Goal: Navigation & Orientation: Find specific page/section

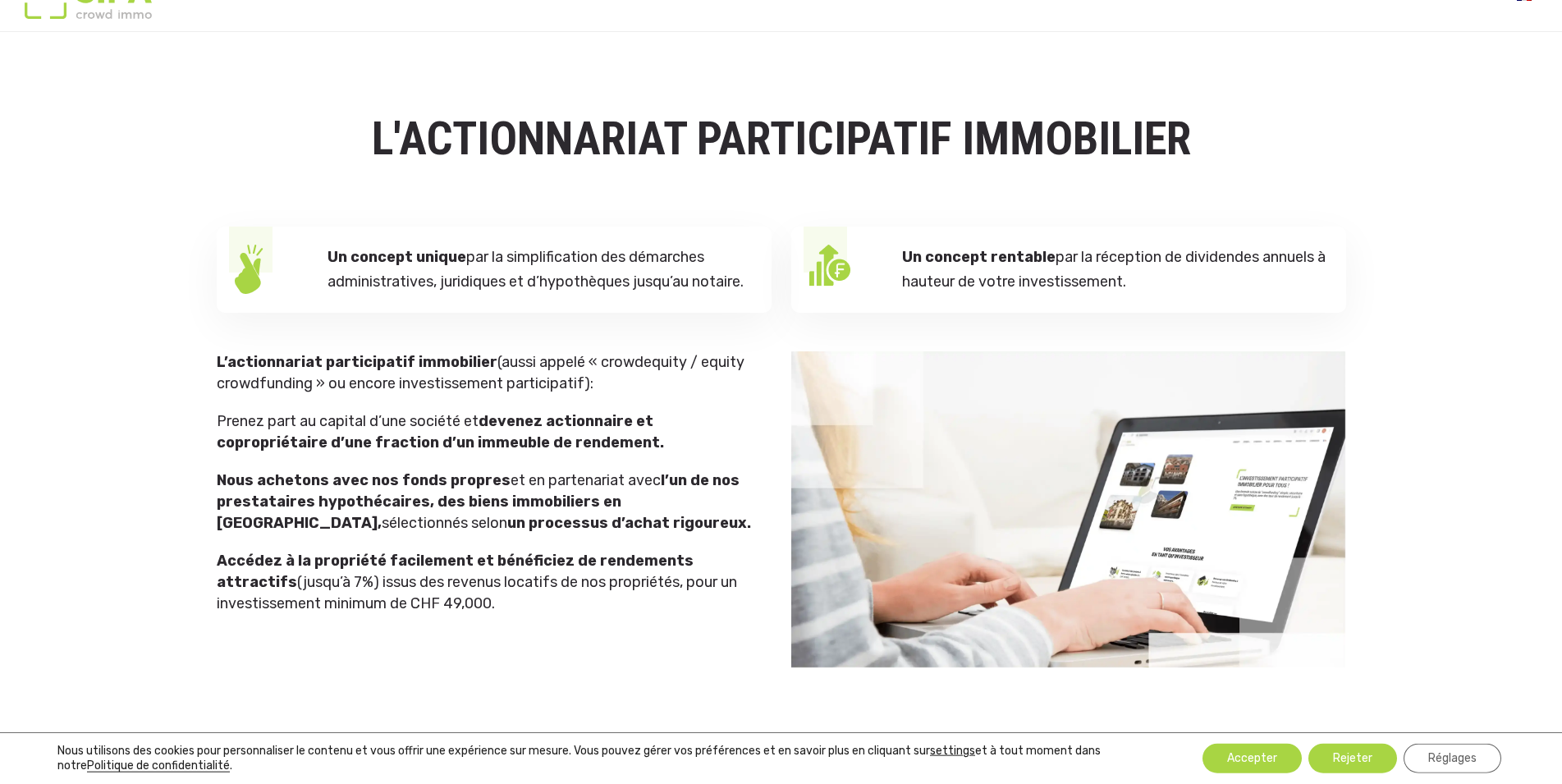
scroll to position [84, 0]
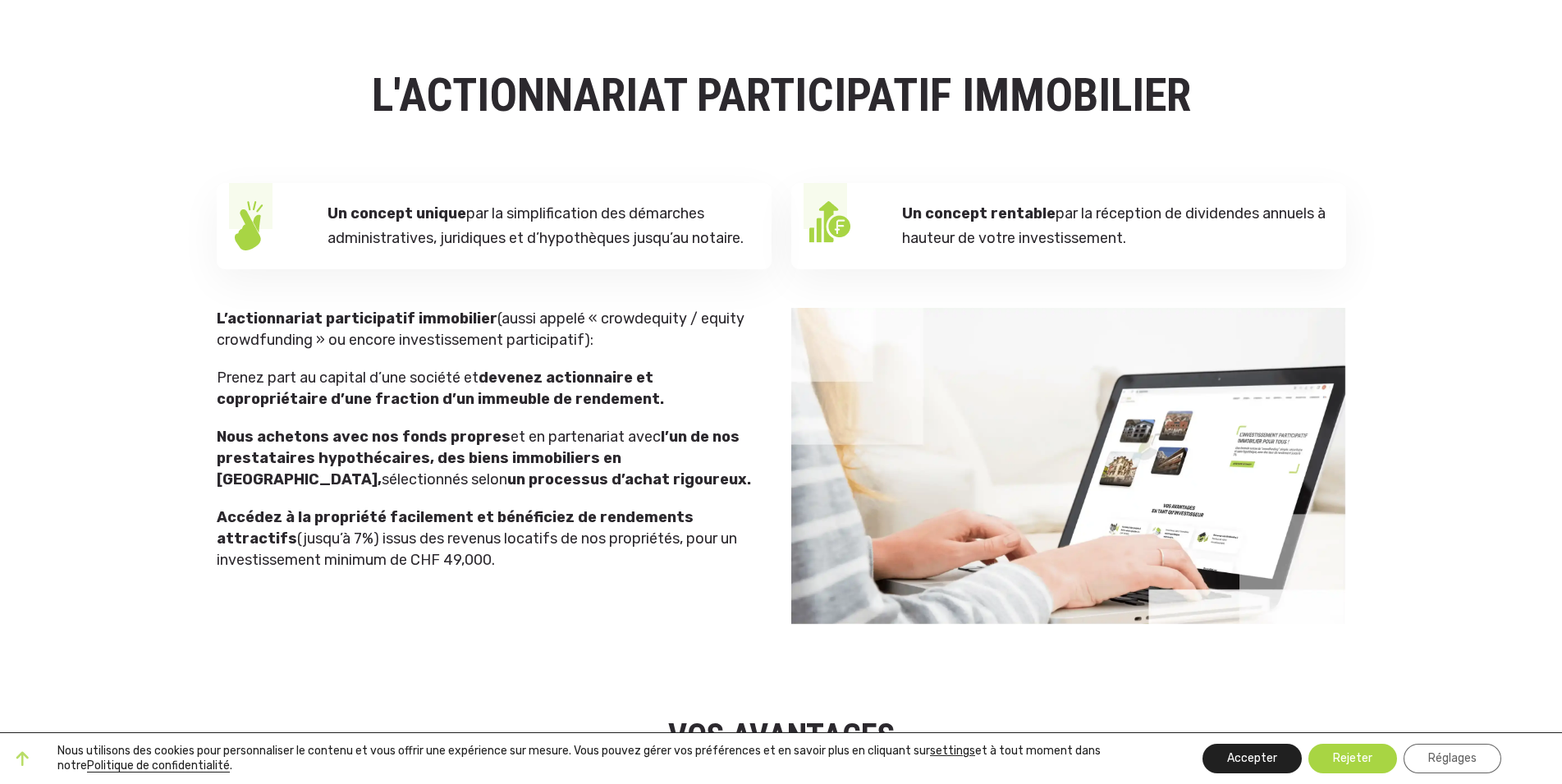
drag, startPoint x: 1270, startPoint y: 764, endPoint x: 1241, endPoint y: 756, distance: 30.1
click at [1269, 764] on button "Accepter" at bounding box center [1253, 758] width 100 height 30
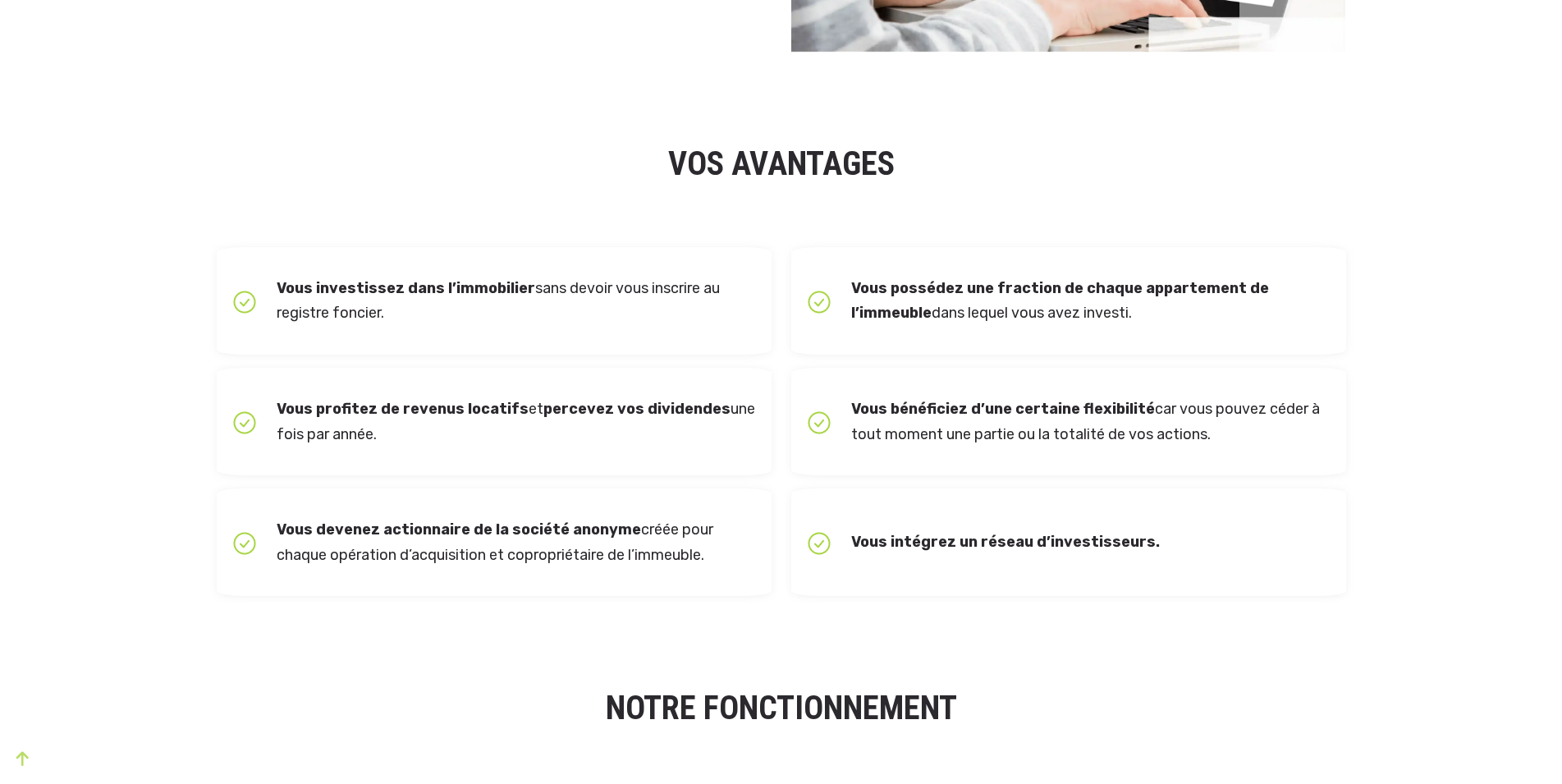
scroll to position [0, 0]
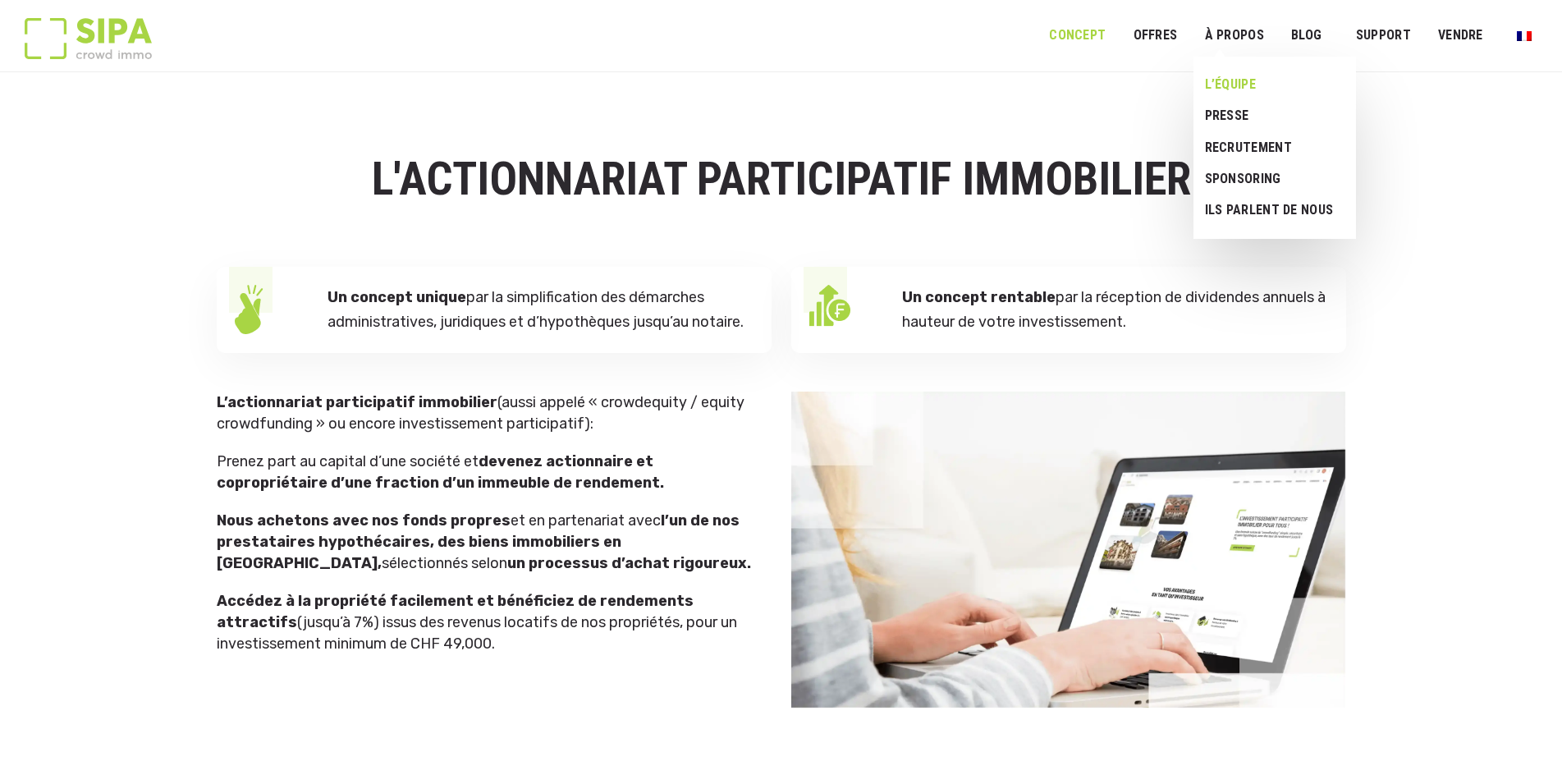
click at [1221, 79] on link "L’ÉQUIPE" at bounding box center [1268, 84] width 150 height 31
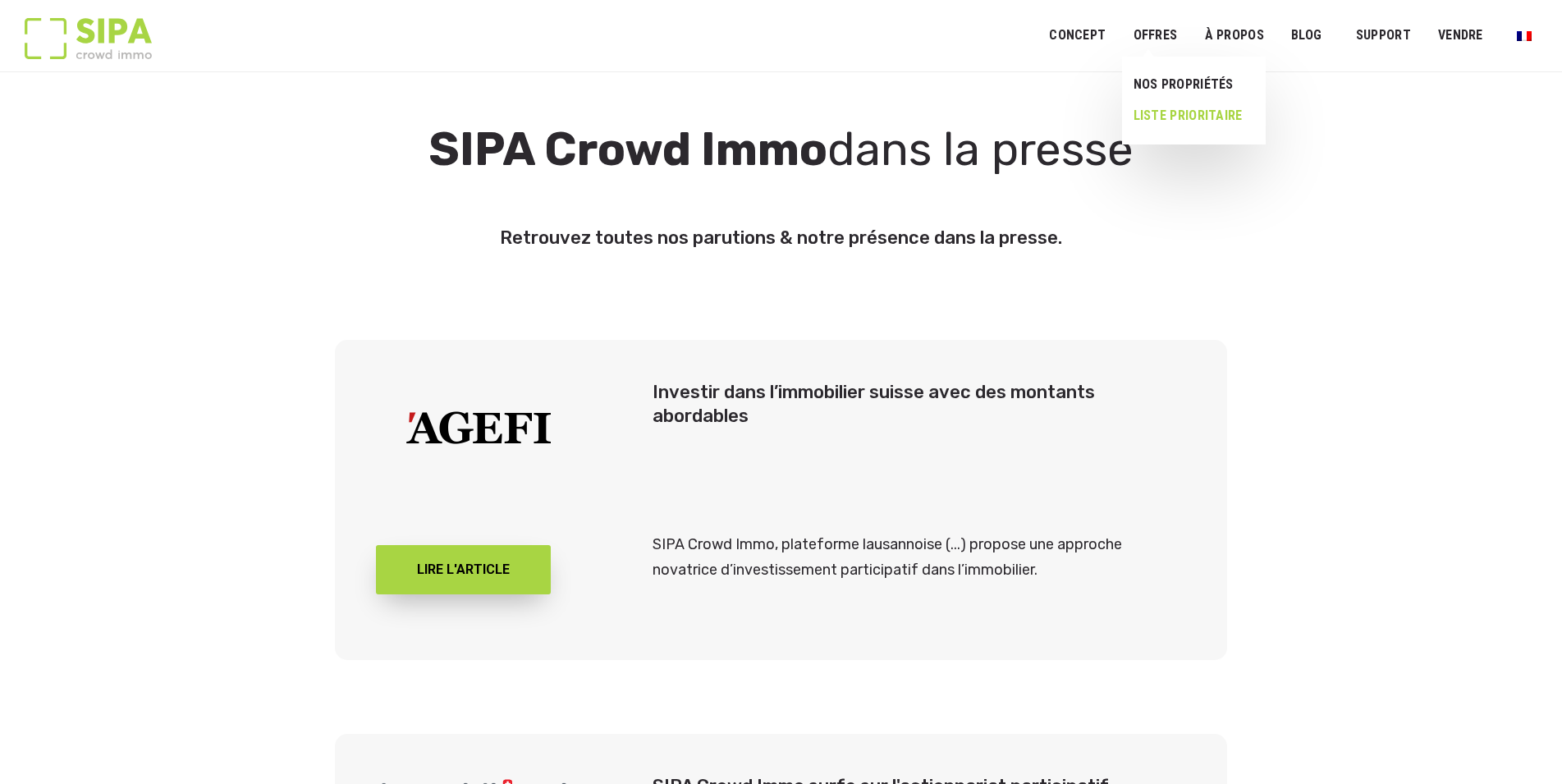
click at [1167, 117] on link "LISTE PRIORITAIRE" at bounding box center [1187, 116] width 131 height 31
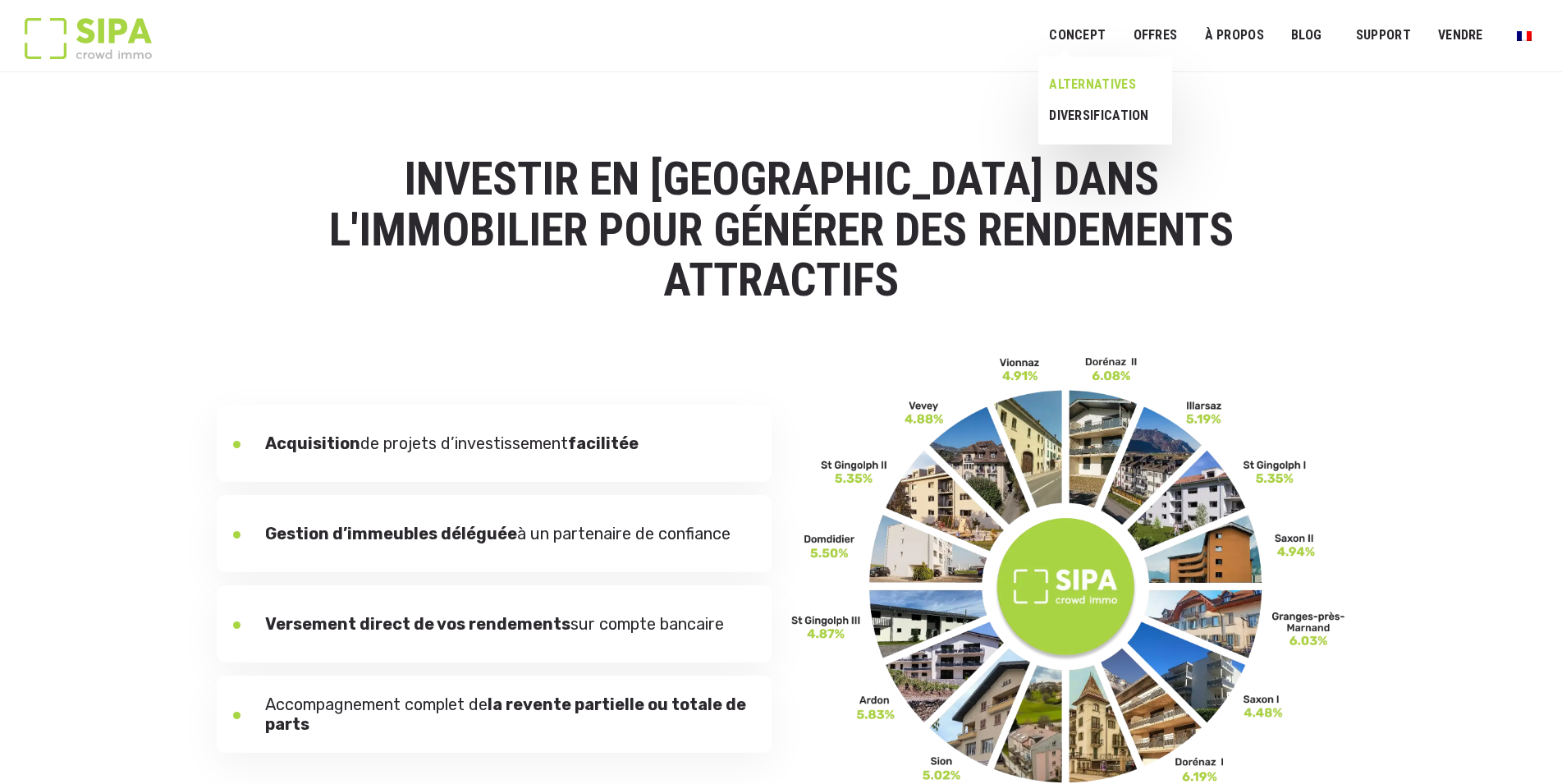
click at [1081, 90] on link "ALTERNATIVES" at bounding box center [1100, 84] width 122 height 31
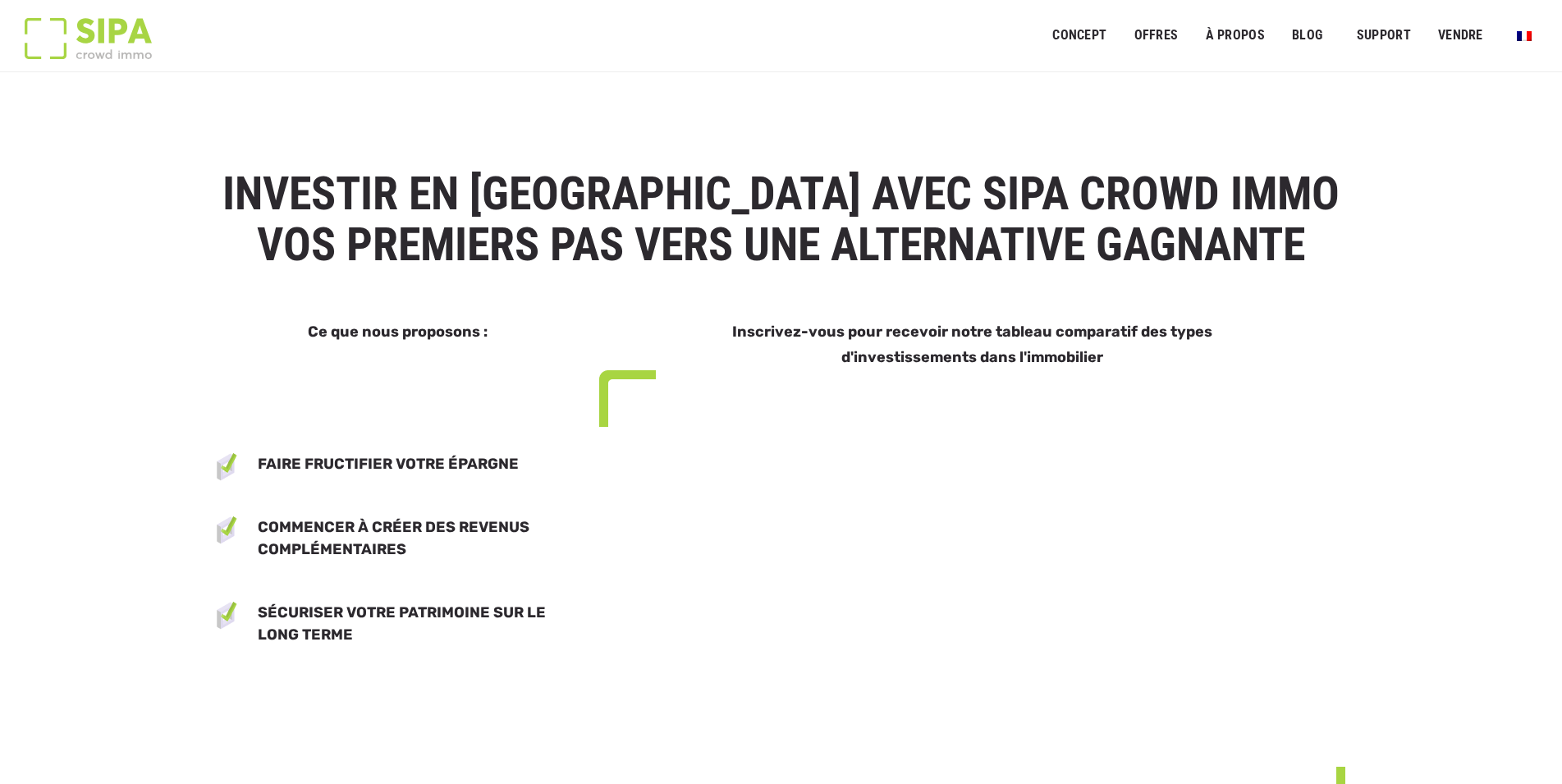
select select "**"
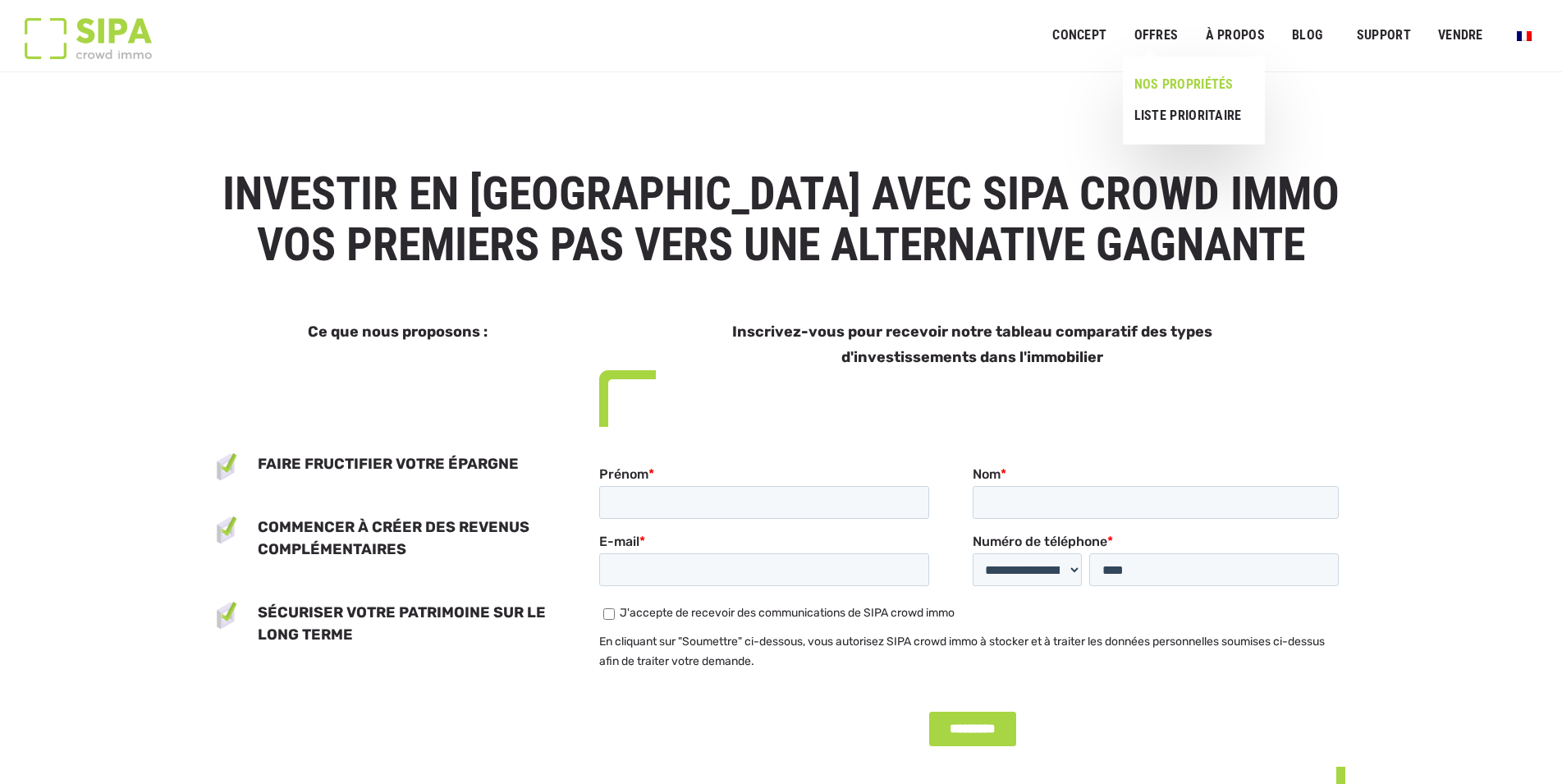
click at [1151, 87] on link "NOS PROPRIÉTÉS" at bounding box center [1187, 84] width 129 height 31
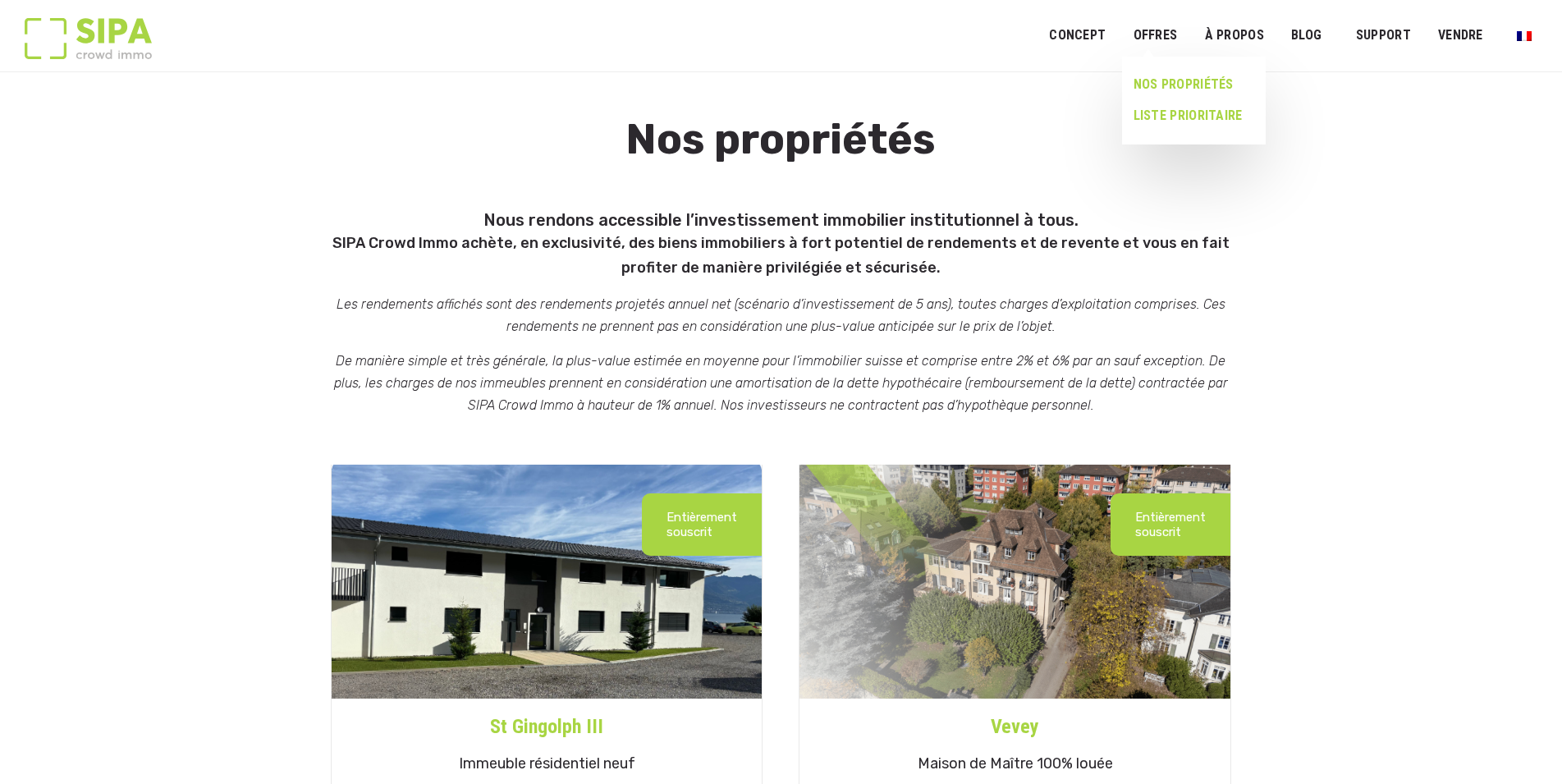
click at [1158, 119] on link "LISTE PRIORITAIRE" at bounding box center [1187, 116] width 131 height 31
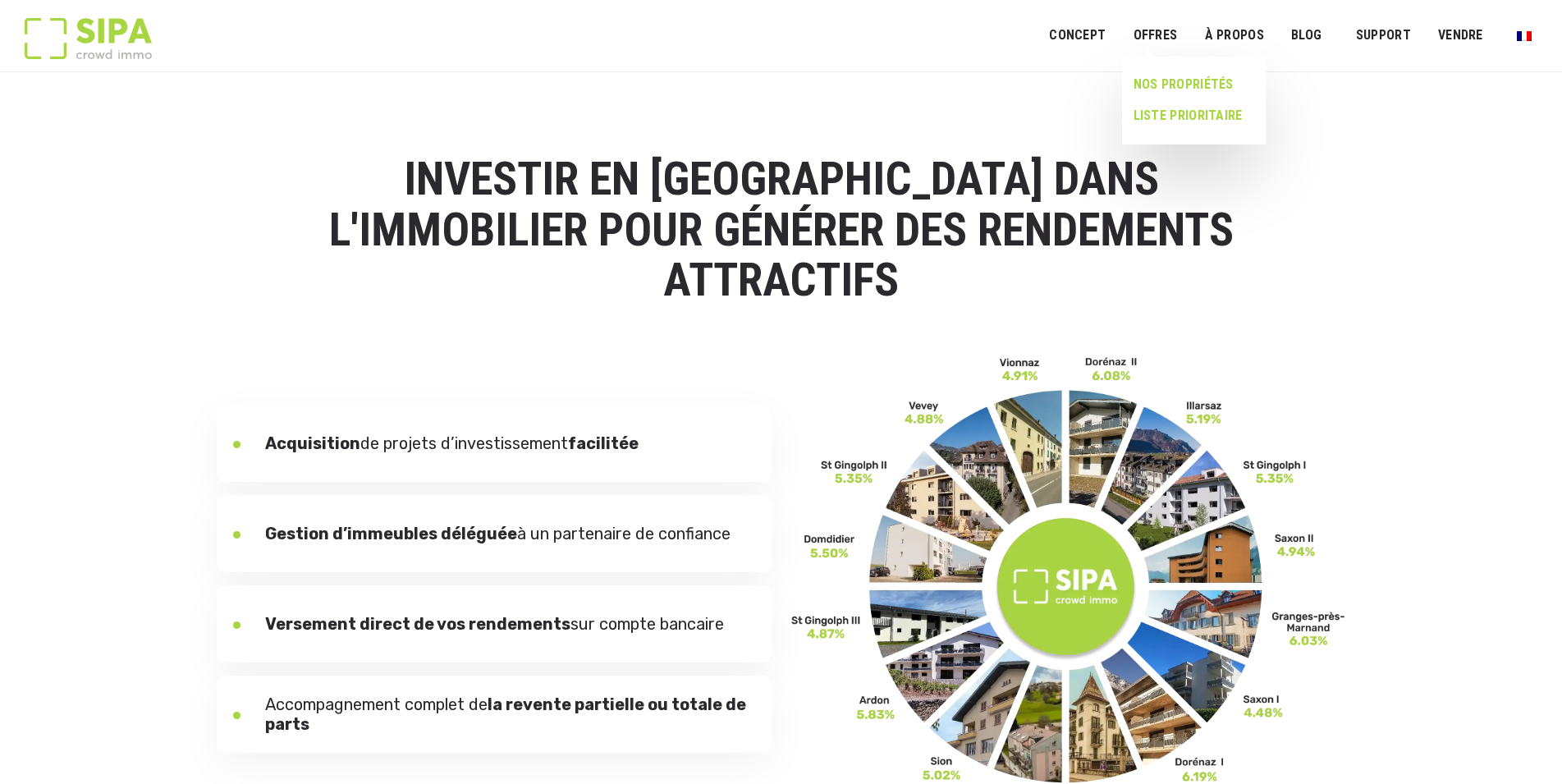
click at [1157, 87] on link "NOS PROPRIÉTÉS" at bounding box center [1187, 84] width 131 height 31
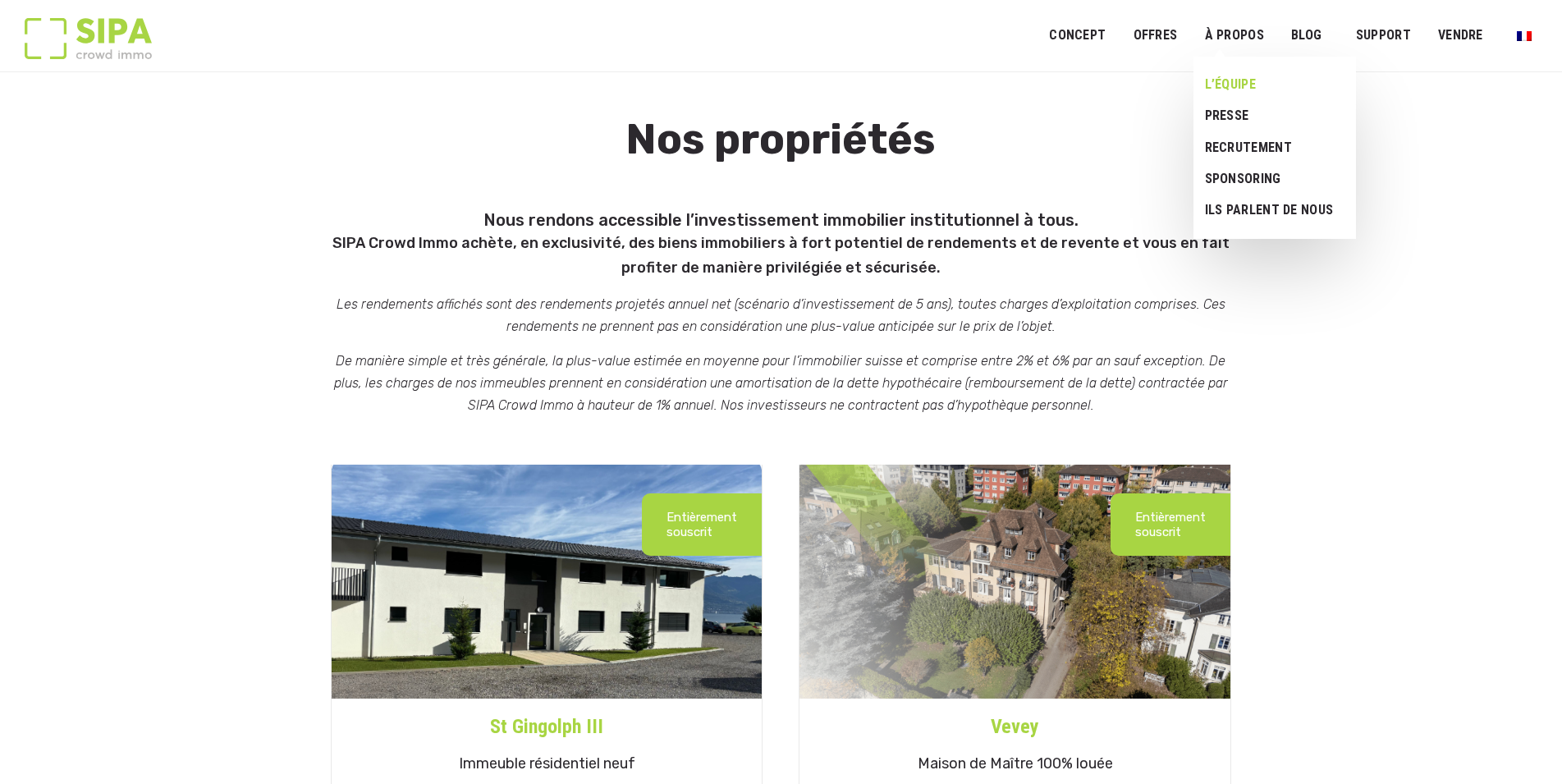
click at [1257, 84] on link "L’ÉQUIPE" at bounding box center [1268, 84] width 150 height 31
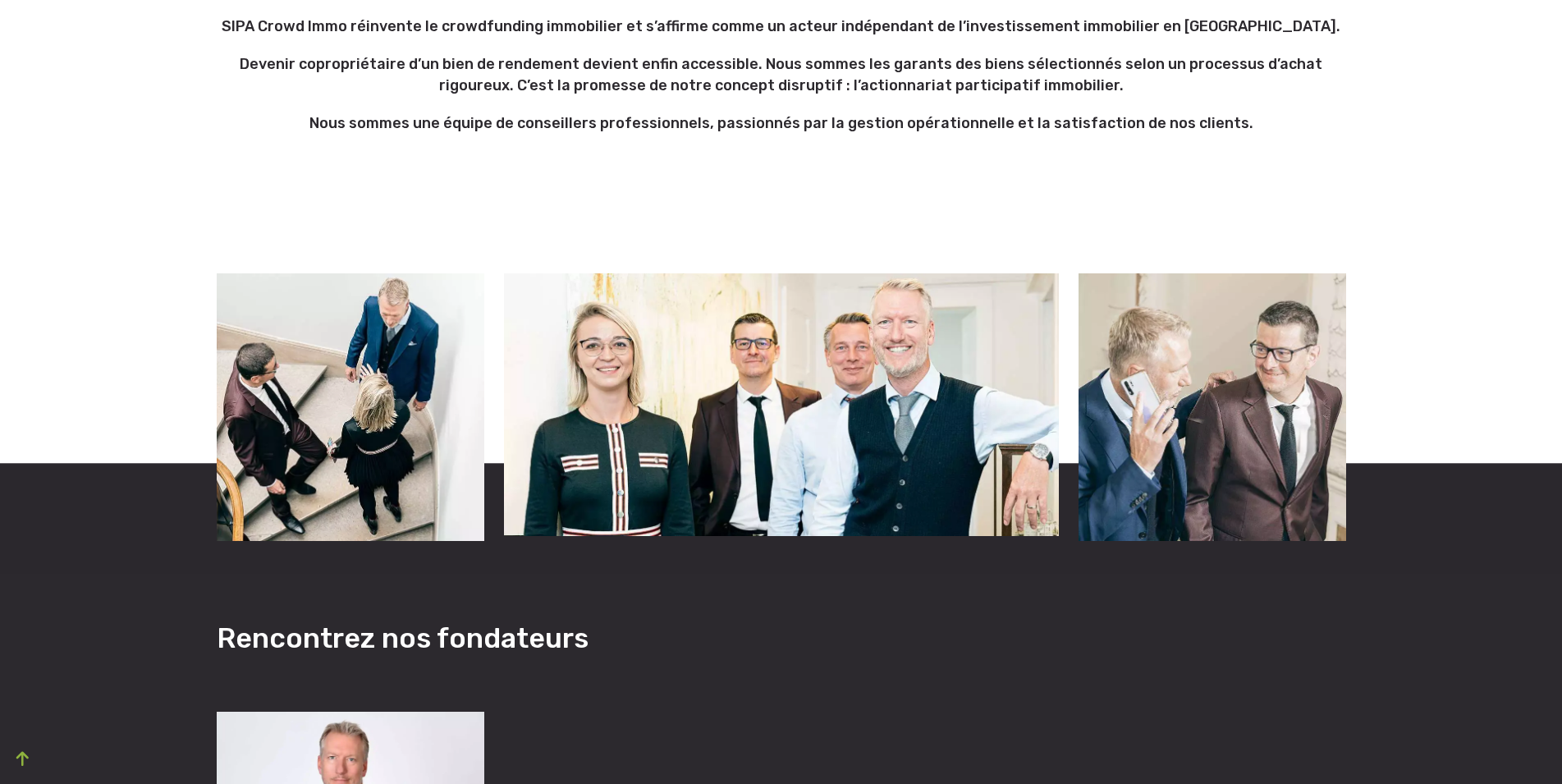
scroll to position [1004, 0]
